Goal: Task Accomplishment & Management: Manage account settings

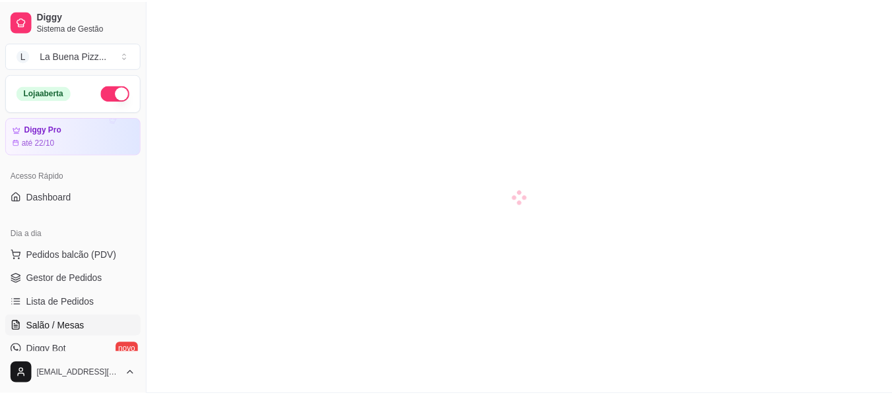
scroll to position [81, 0]
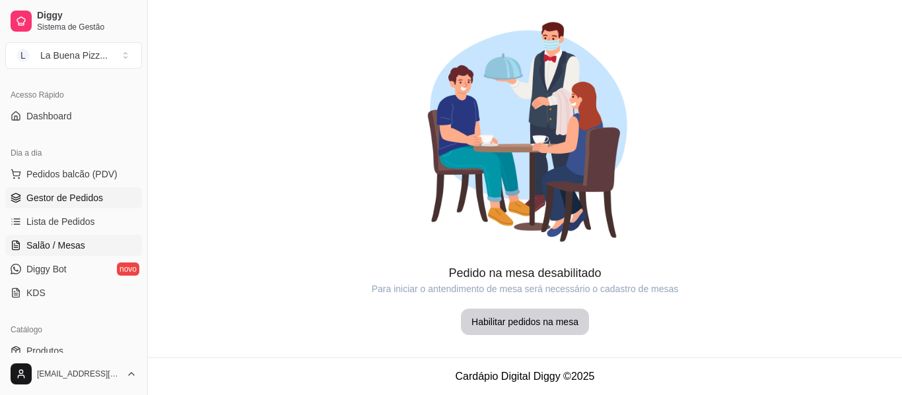
click at [83, 198] on span "Gestor de Pedidos" at bounding box center [64, 197] width 77 height 13
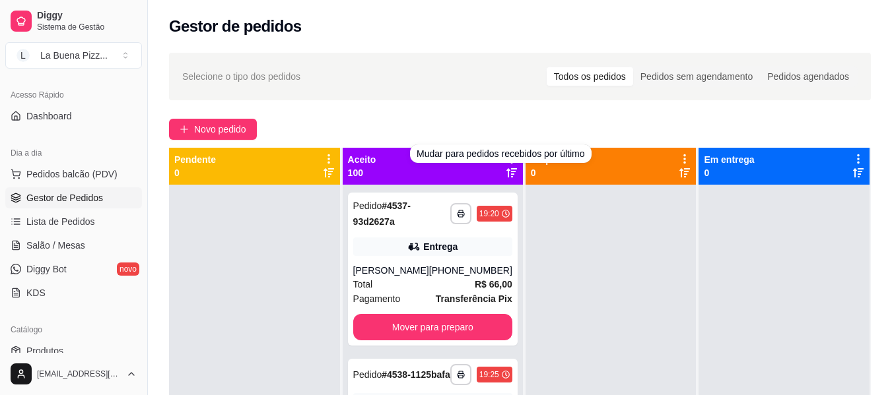
click at [618, 269] on div at bounding box center [610, 382] width 171 height 395
click at [553, 226] on div at bounding box center [610, 382] width 171 height 395
click at [506, 155] on icon at bounding box center [512, 159] width 12 height 12
click at [581, 236] on div at bounding box center [610, 382] width 171 height 395
click at [506, 176] on icon at bounding box center [511, 172] width 11 height 9
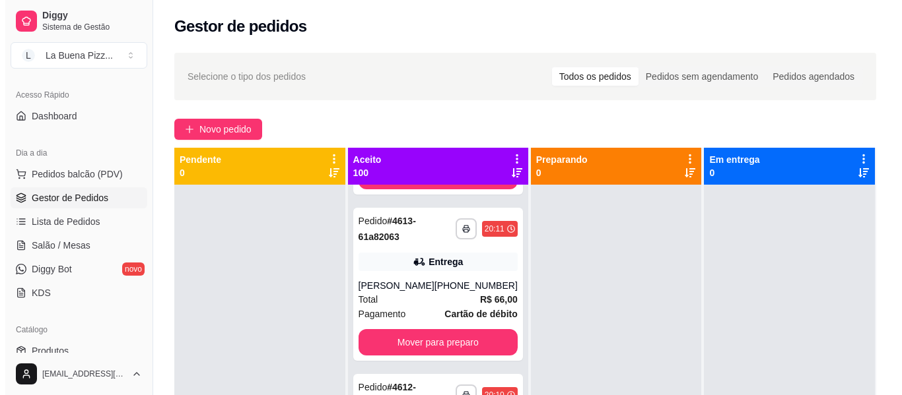
scroll to position [3820, 0]
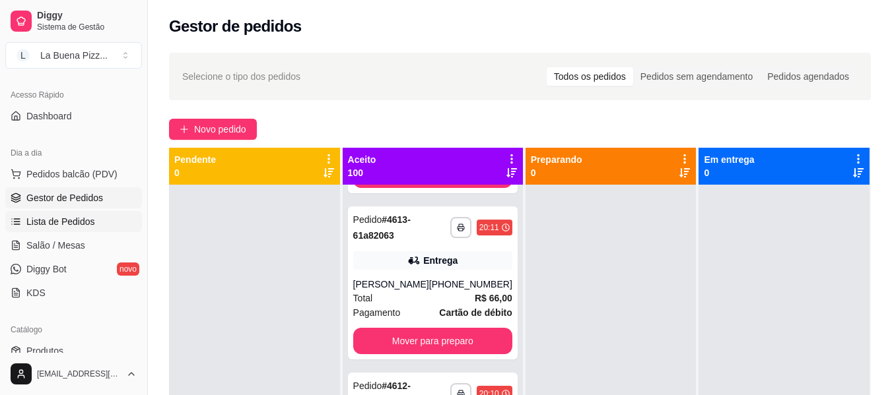
click at [77, 223] on span "Lista de Pedidos" at bounding box center [60, 221] width 69 height 13
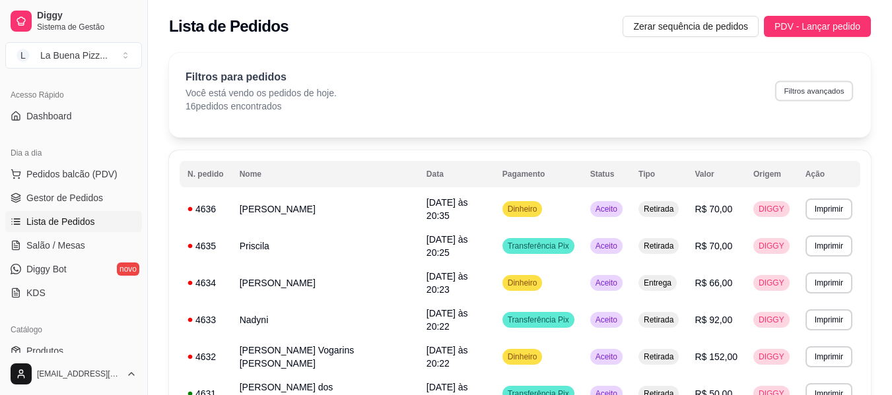
click at [805, 95] on button "Filtros avançados" at bounding box center [814, 91] width 78 height 20
select select "0"
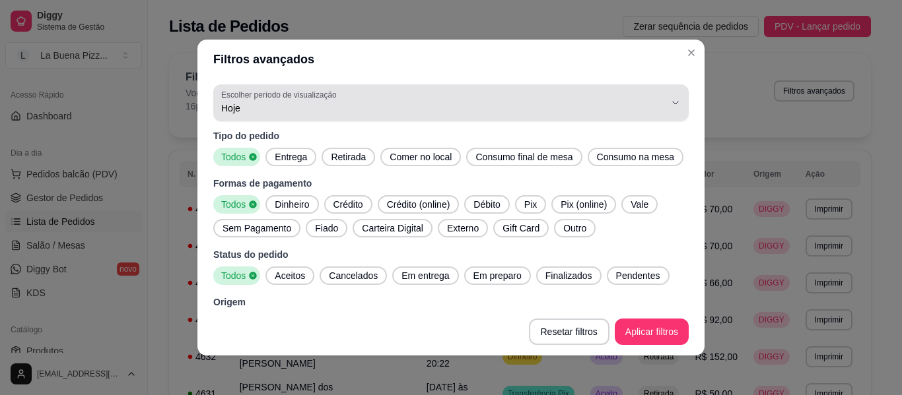
click at [461, 110] on span "Hoje" at bounding box center [443, 108] width 444 height 13
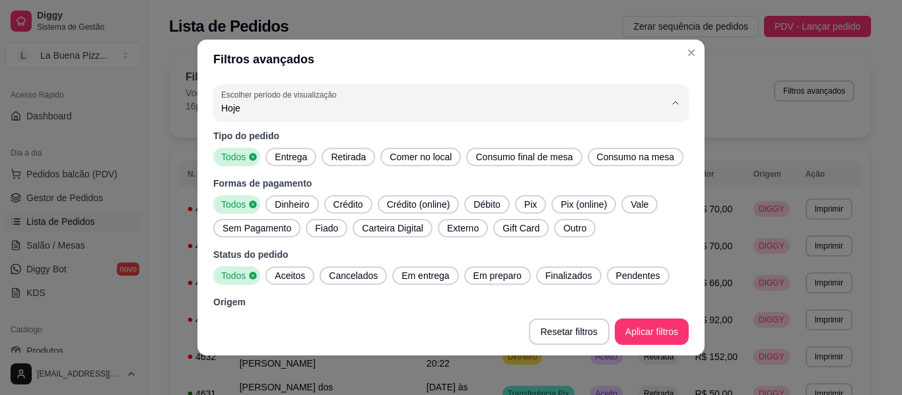
click at [281, 232] on span "30 dias" at bounding box center [435, 226] width 414 height 13
type input "30"
select select "30"
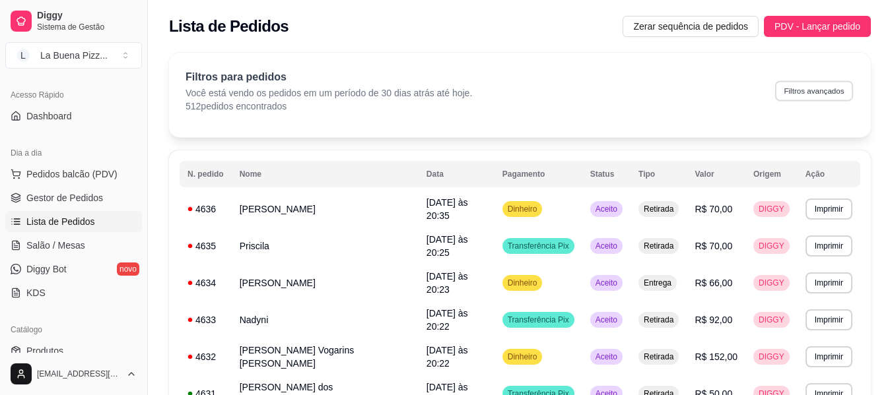
click at [810, 83] on button "Filtros avançados" at bounding box center [814, 91] width 78 height 20
select select "30"
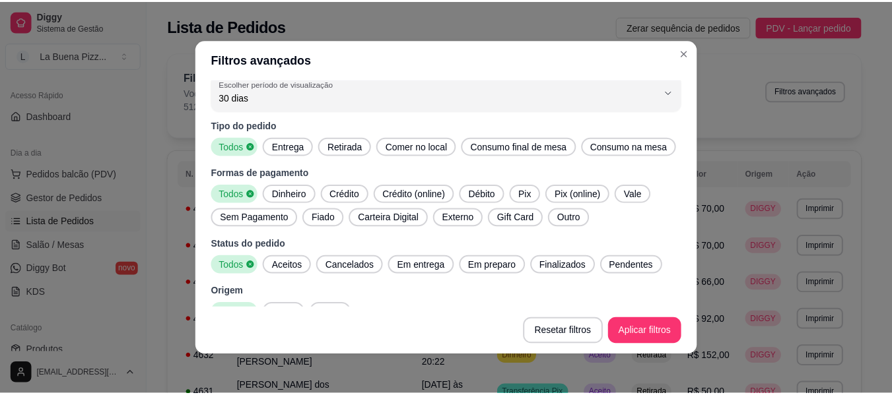
scroll to position [9, 0]
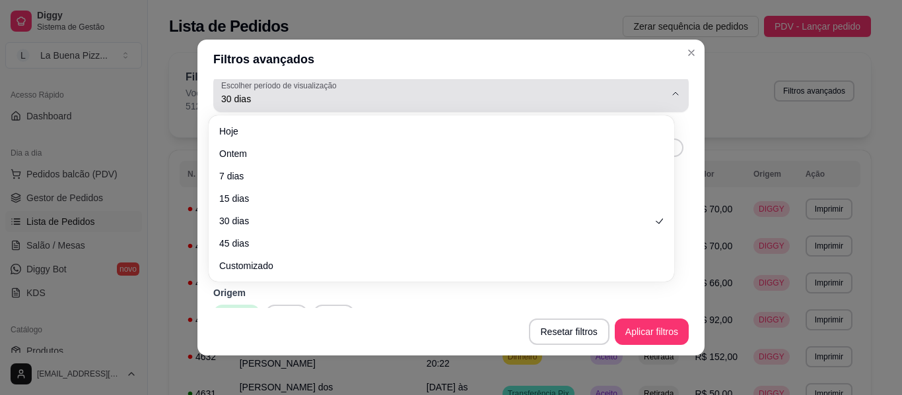
click at [276, 92] on span "30 dias" at bounding box center [443, 98] width 444 height 13
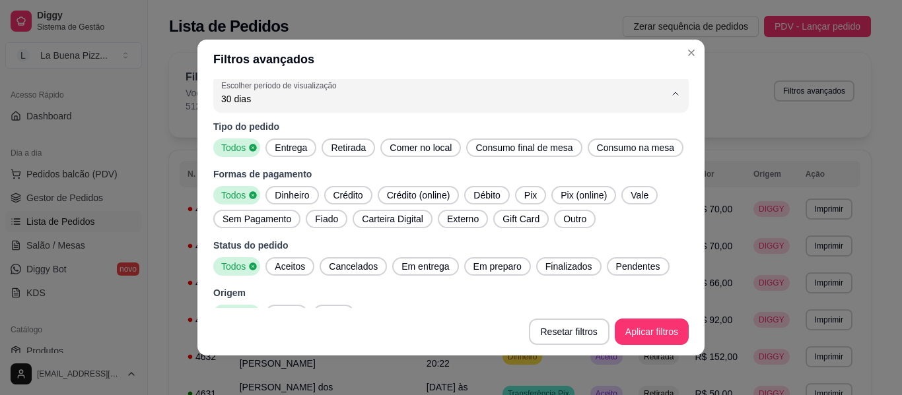
click at [263, 135] on span "Hoje" at bounding box center [435, 130] width 414 height 13
type input "0"
select select "0"
